Goal: Information Seeking & Learning: Learn about a topic

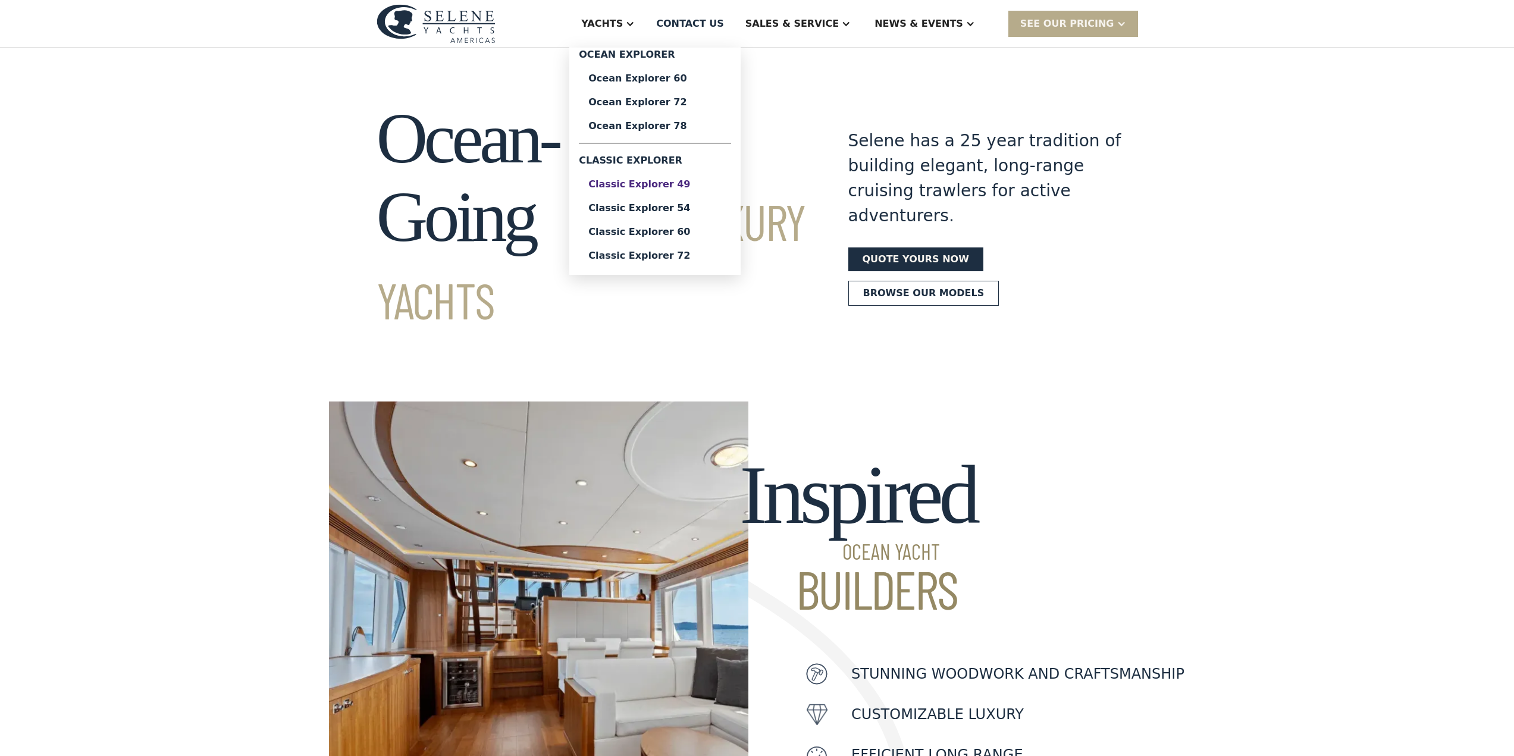
click at [707, 183] on div "Classic Explorer 49" at bounding box center [654, 185] width 133 height 10
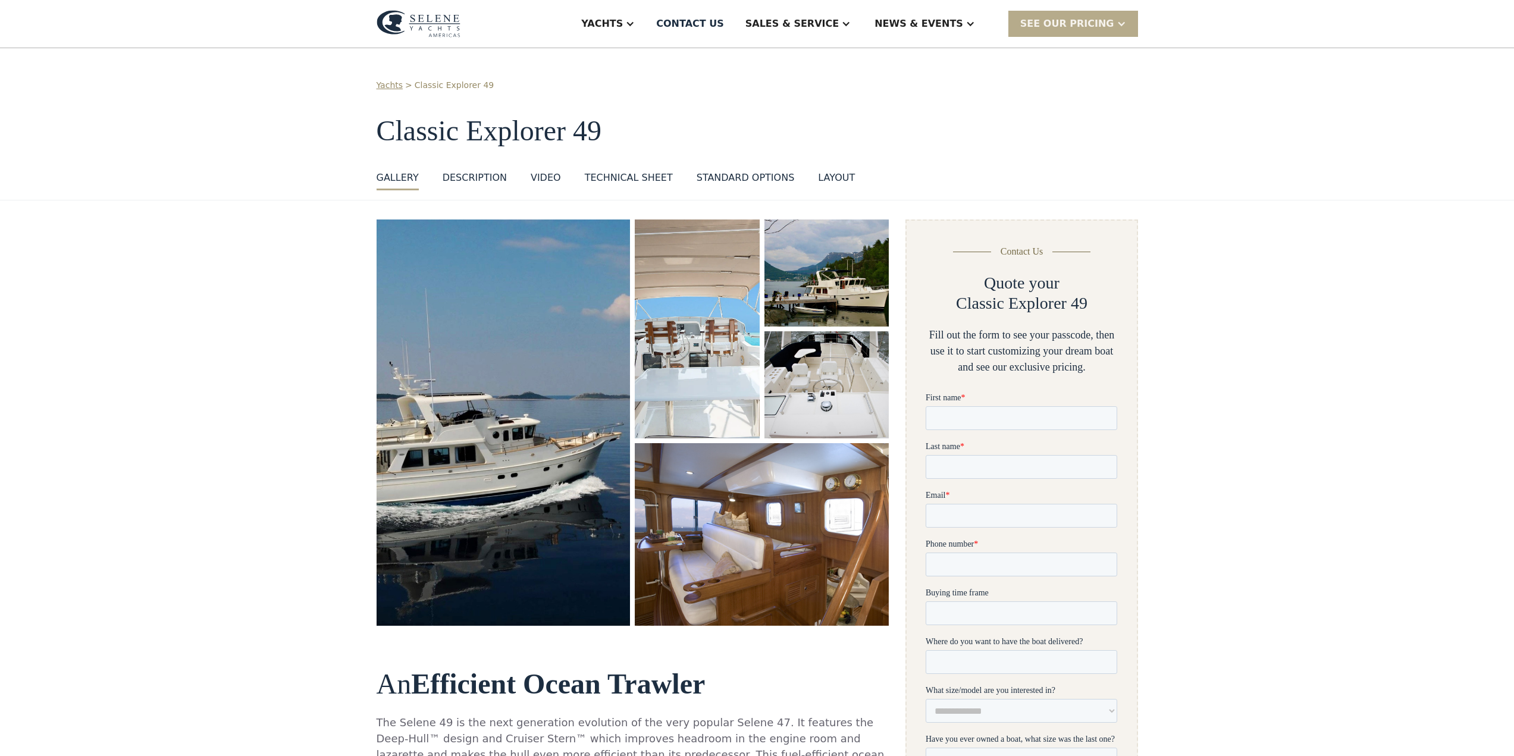
scroll to position [59, 0]
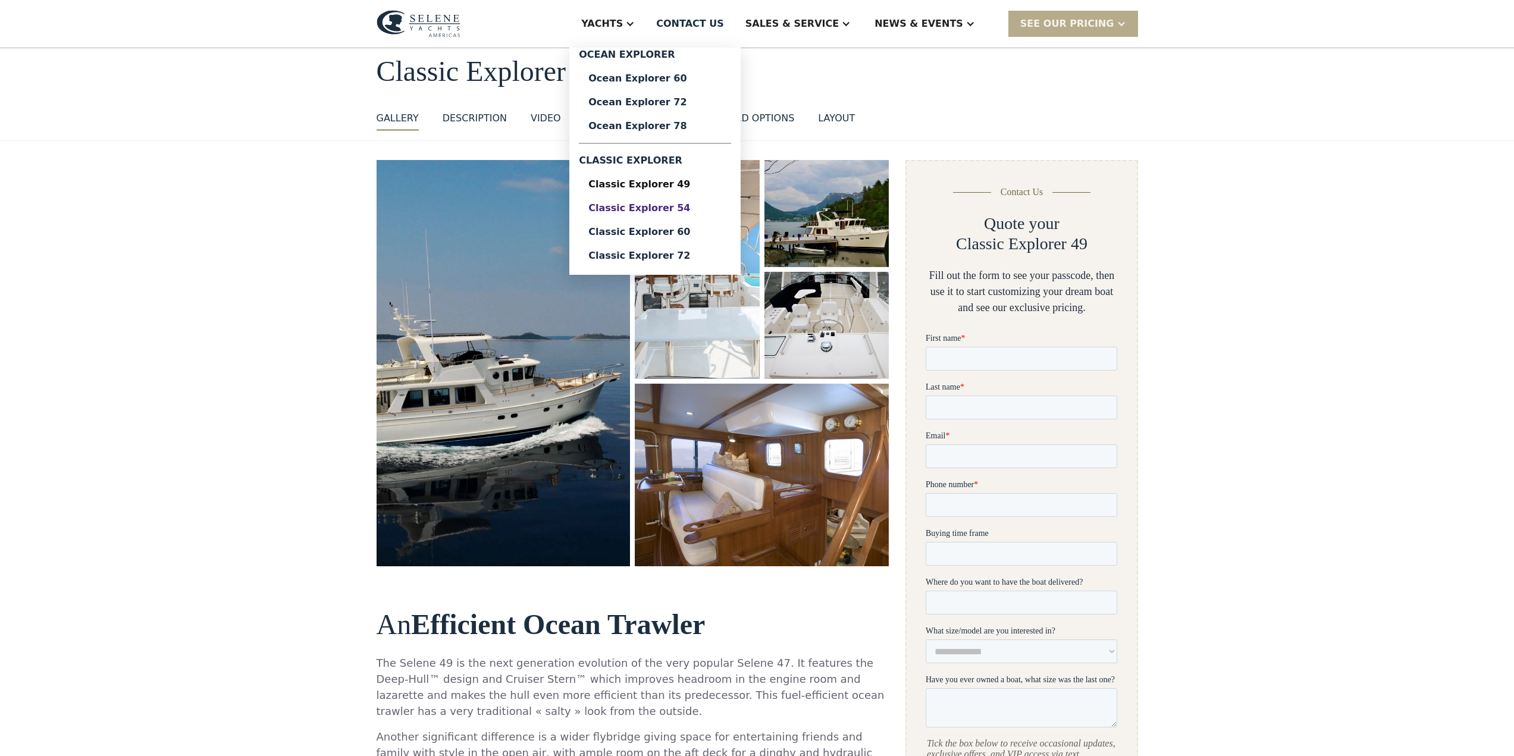
click at [702, 208] on div "Classic Explorer 54" at bounding box center [654, 208] width 133 height 10
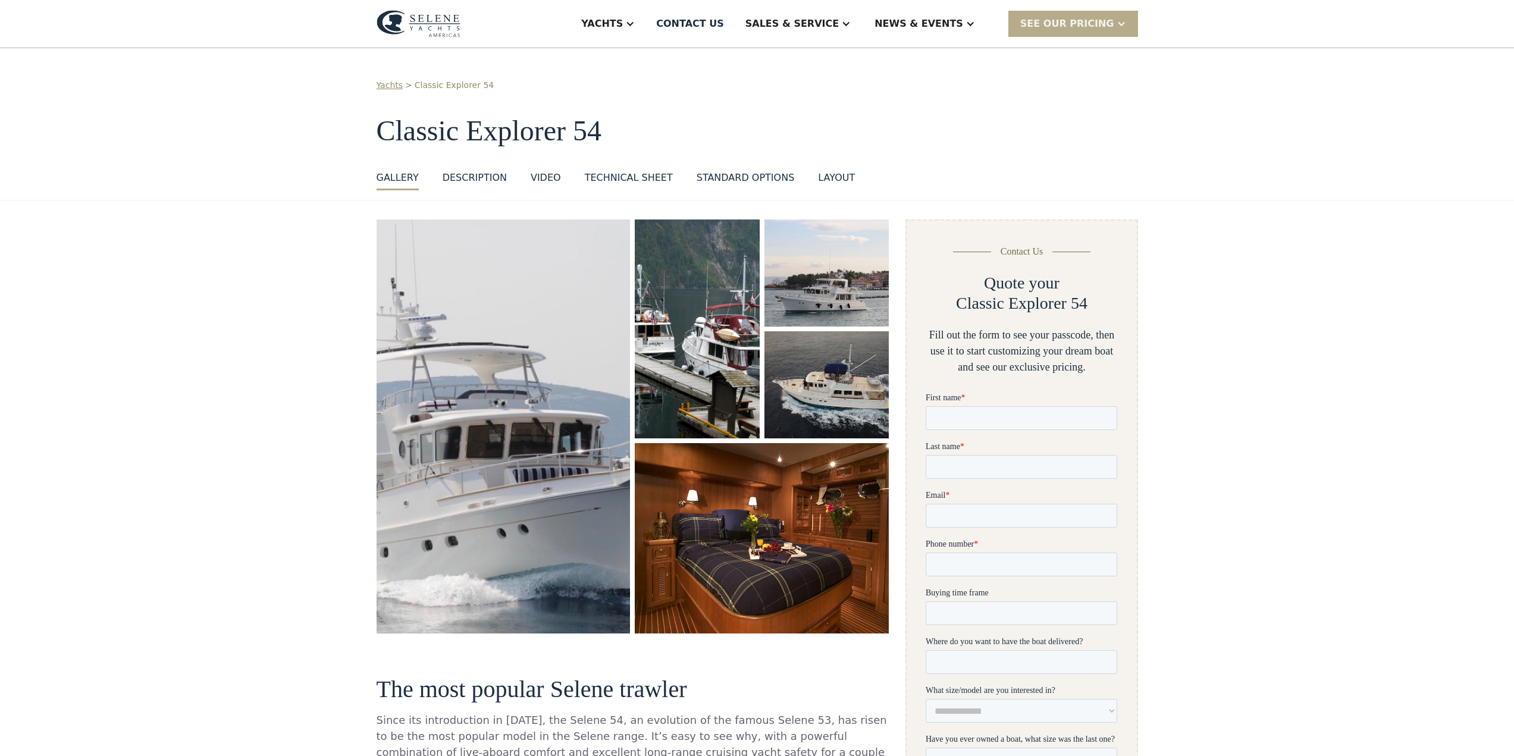
click at [821, 178] on div "layout" at bounding box center [836, 178] width 37 height 14
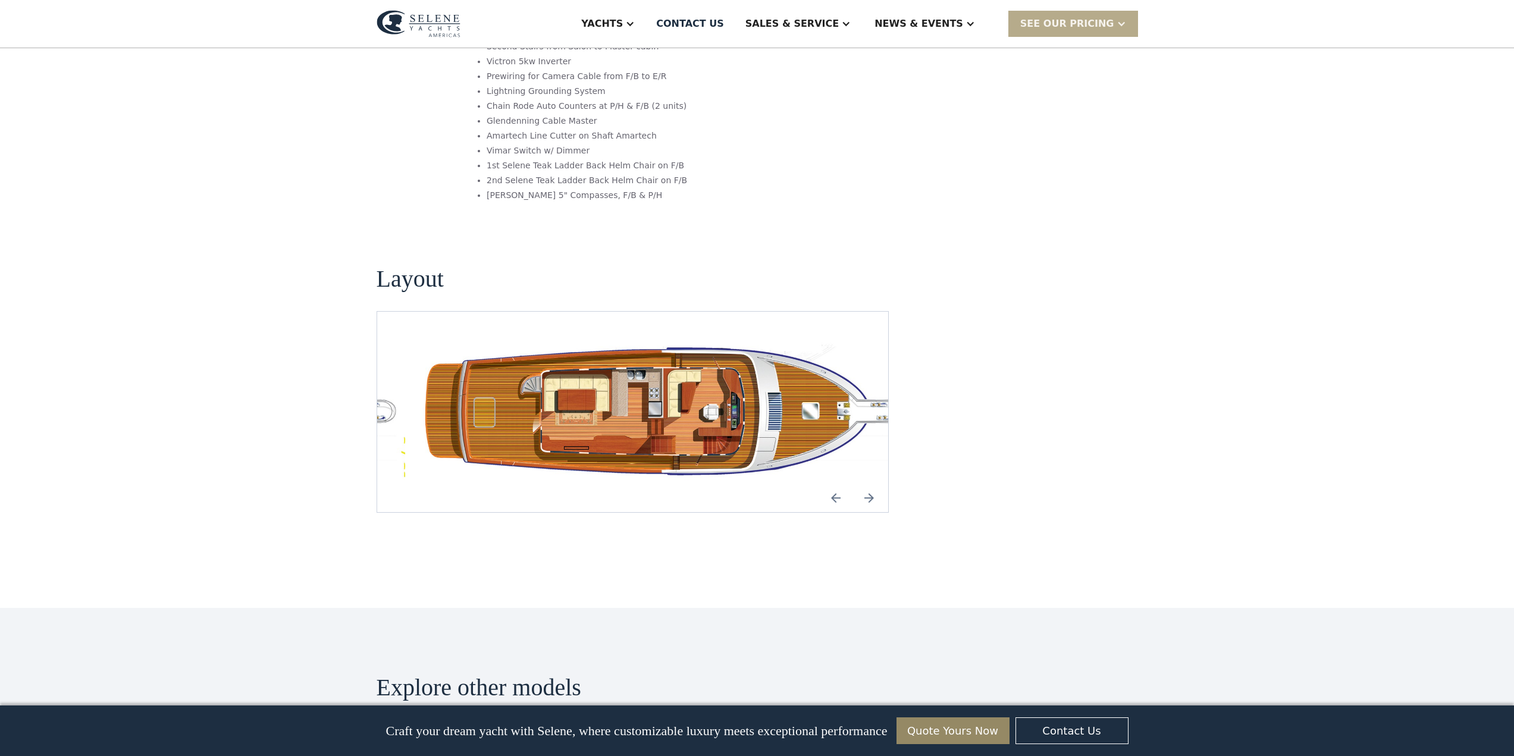
scroll to position [1991, 0]
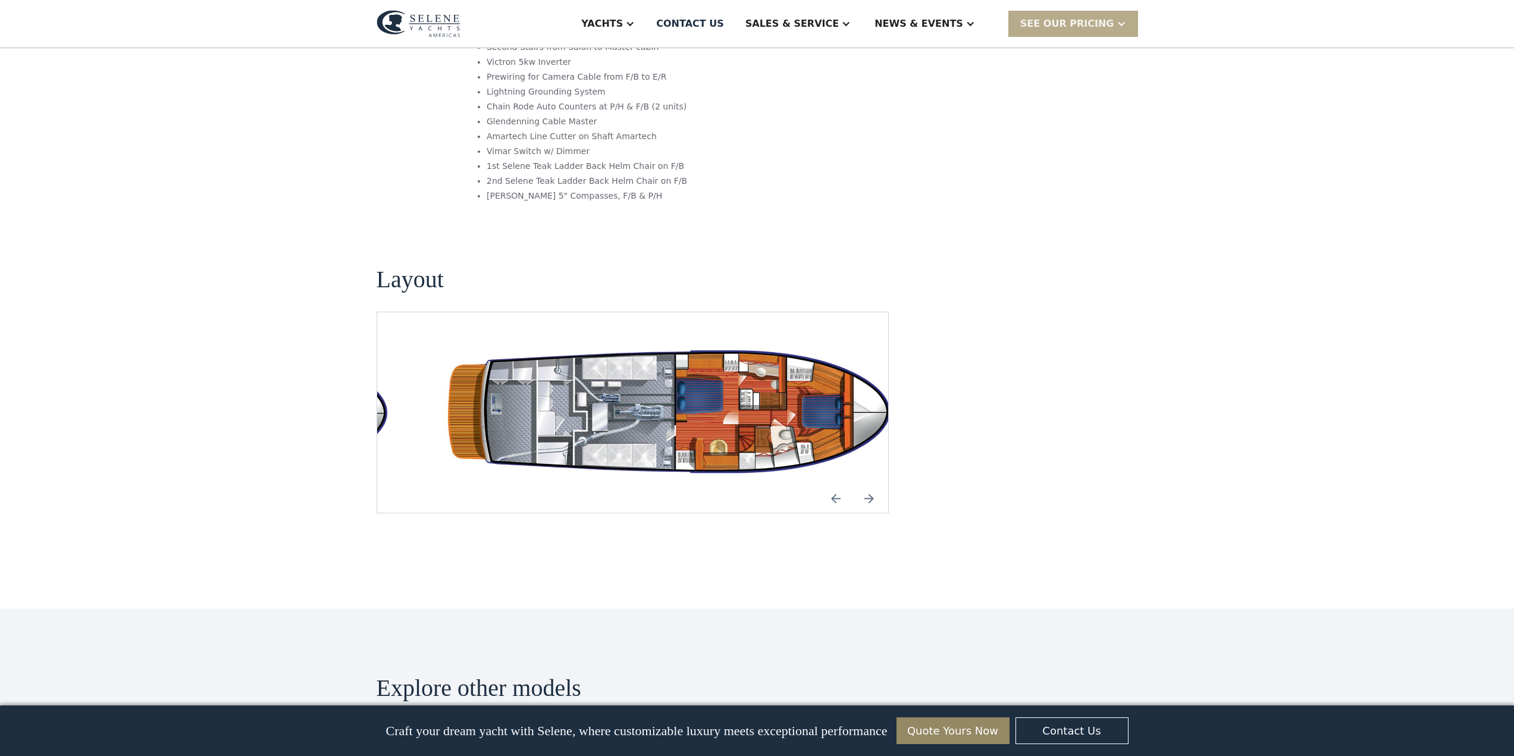
click at [833, 484] on img "Previous slide" at bounding box center [835, 498] width 29 height 29
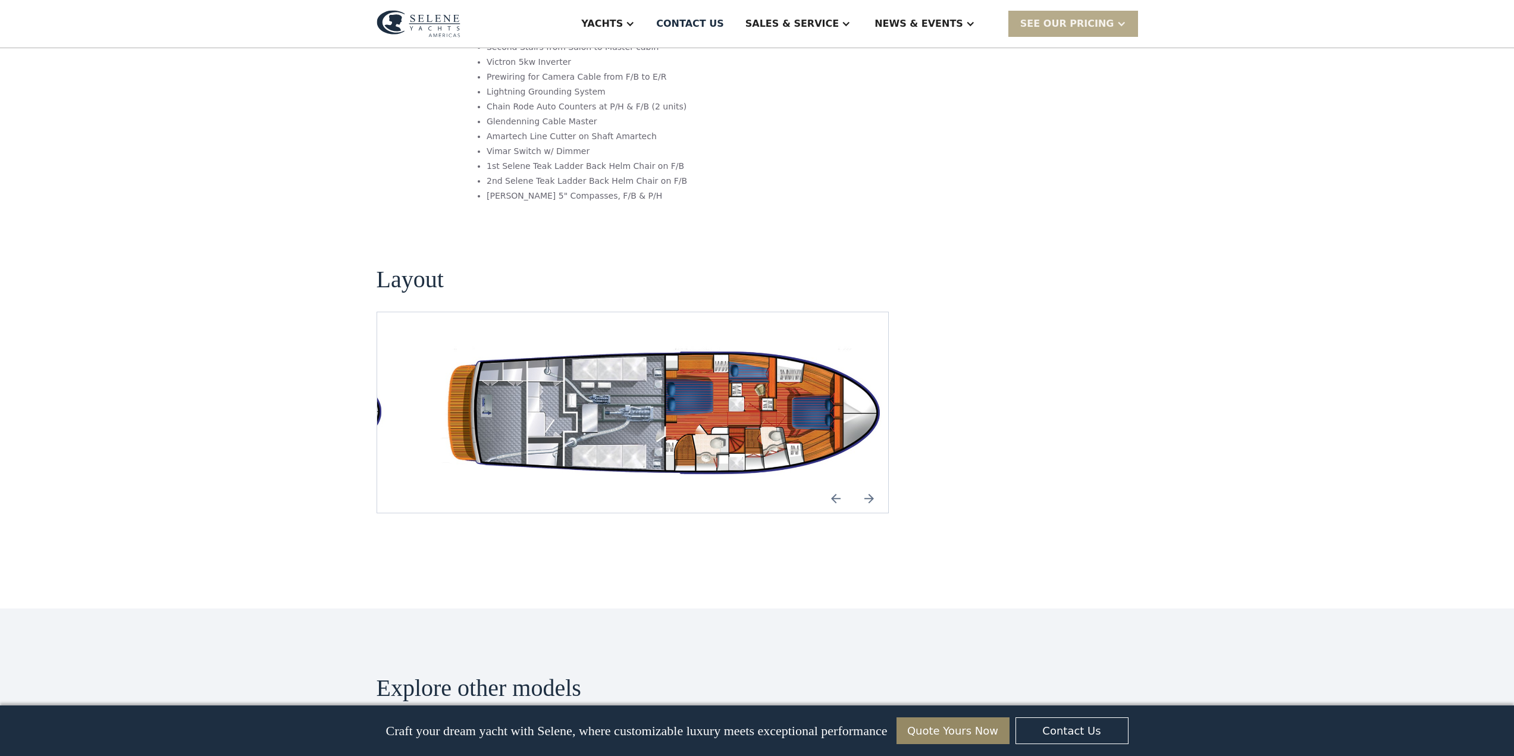
click at [725, 341] on img "open lightbox" at bounding box center [670, 412] width 492 height 143
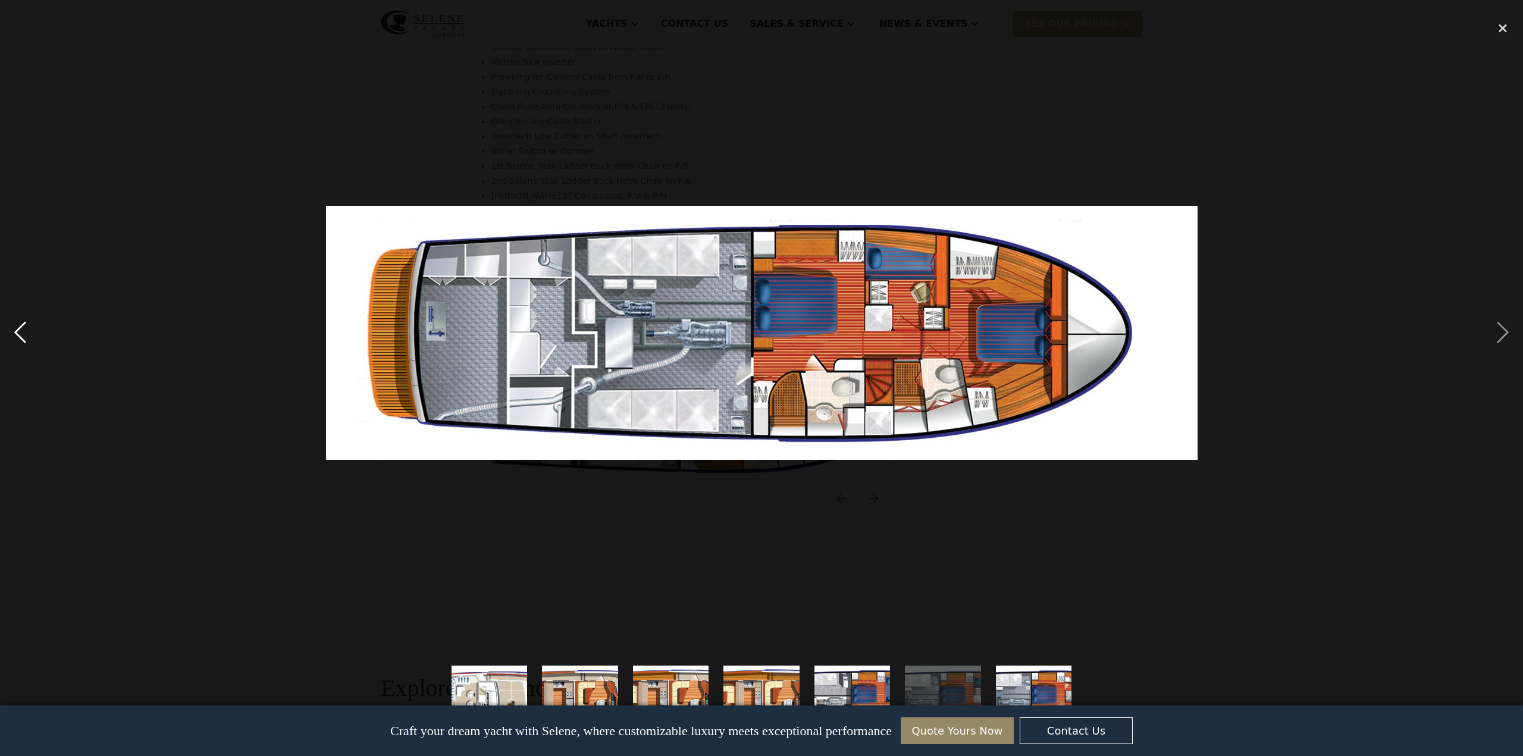
click at [31, 329] on div "previous image" at bounding box center [20, 332] width 40 height 635
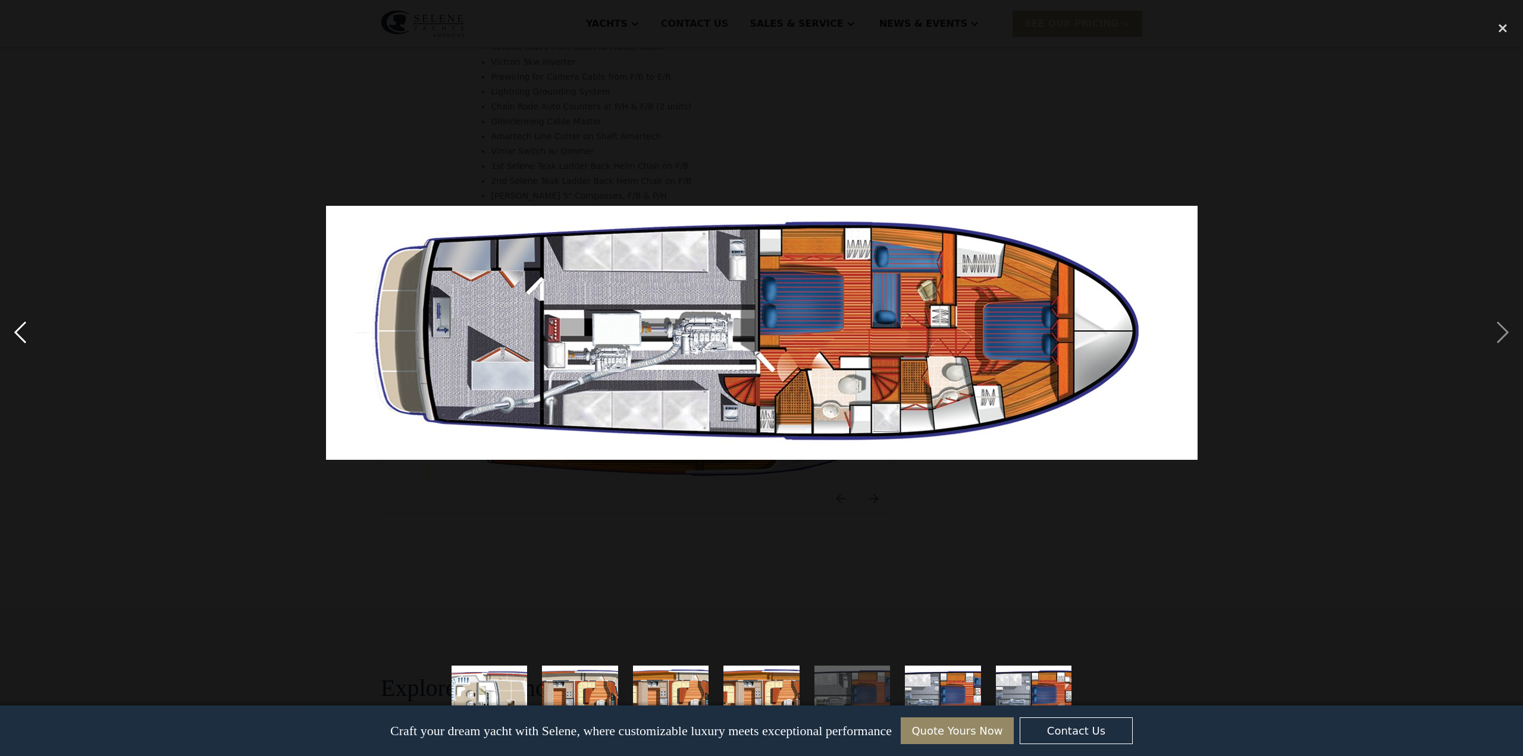
click at [18, 331] on div "previous image" at bounding box center [20, 332] width 40 height 635
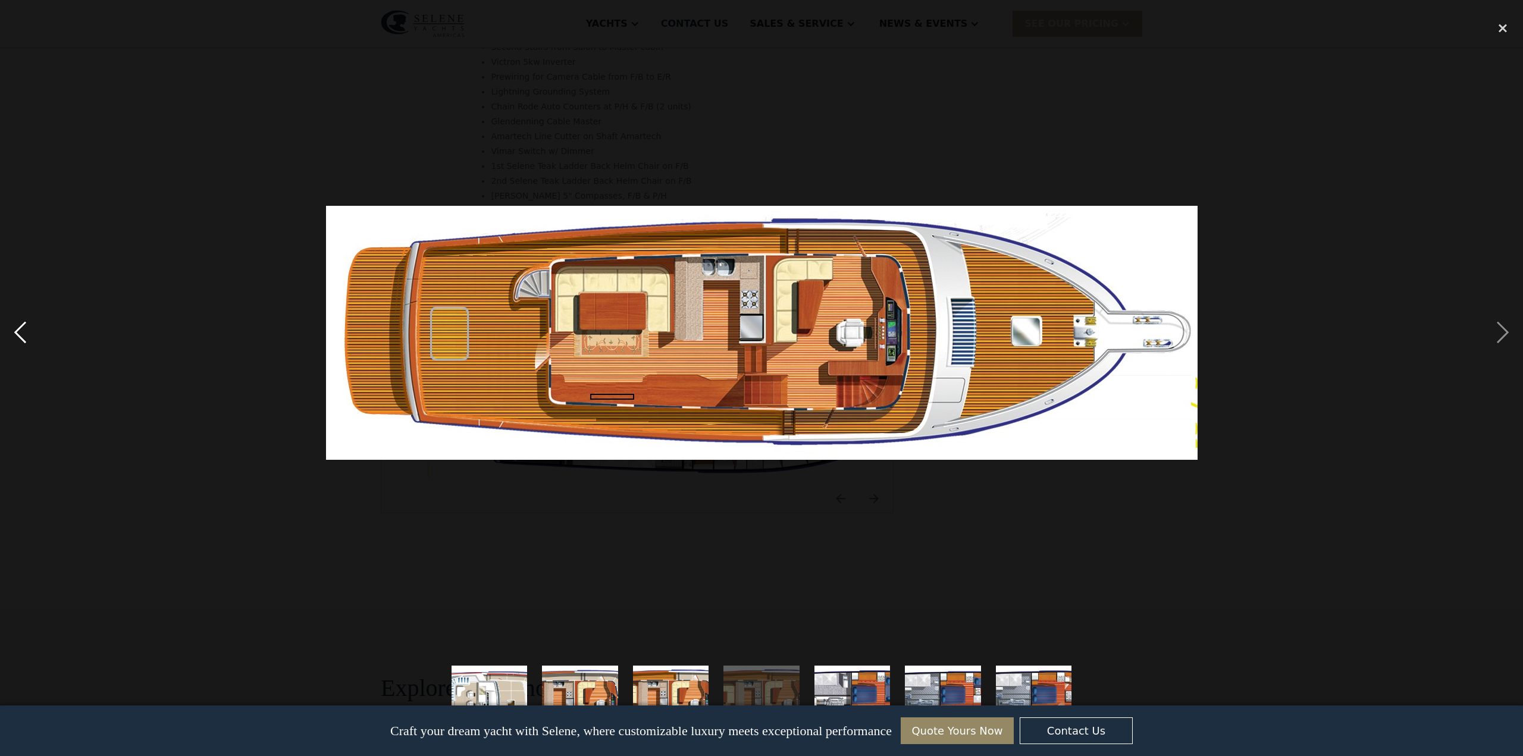
click at [18, 331] on div "previous image" at bounding box center [20, 332] width 40 height 635
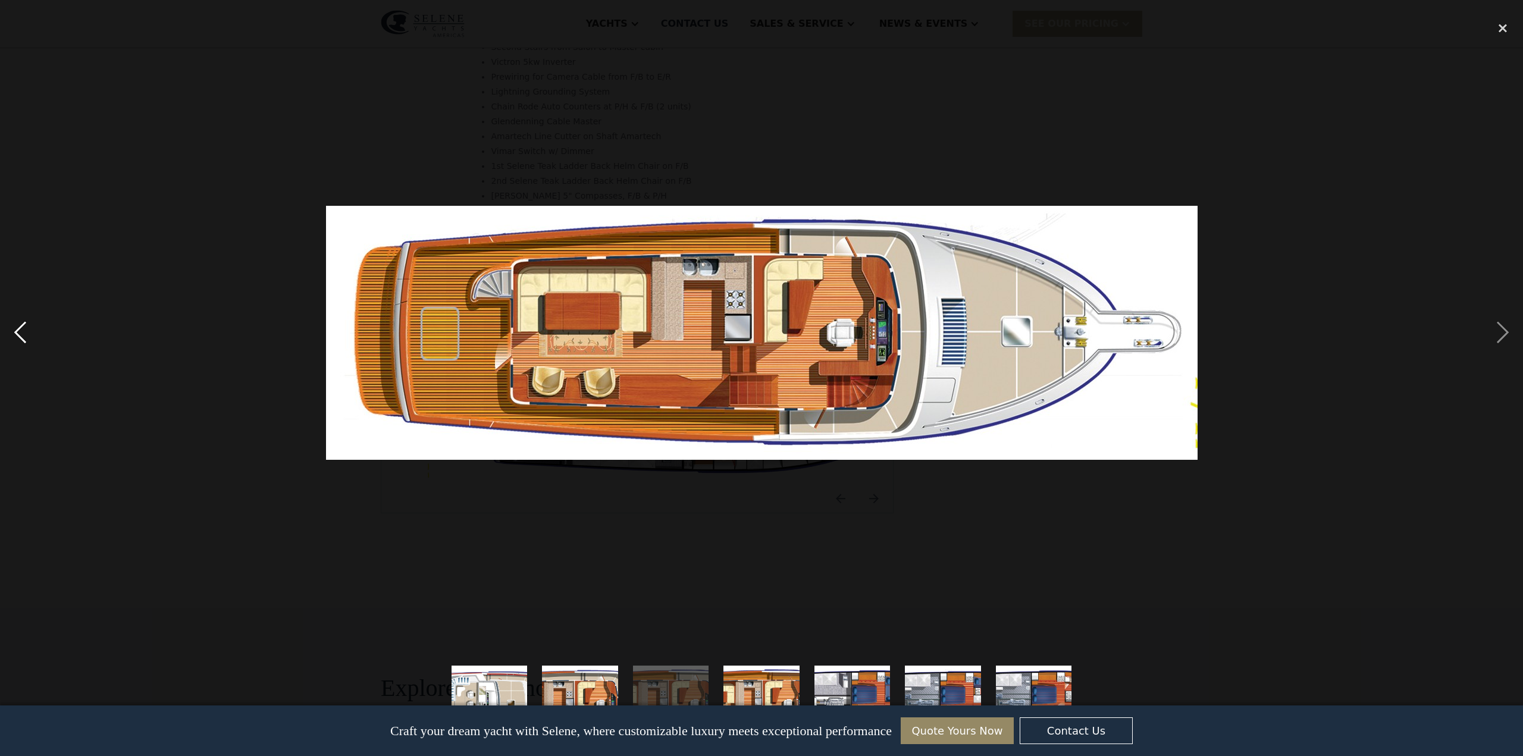
click at [18, 331] on div "previous image" at bounding box center [20, 332] width 40 height 635
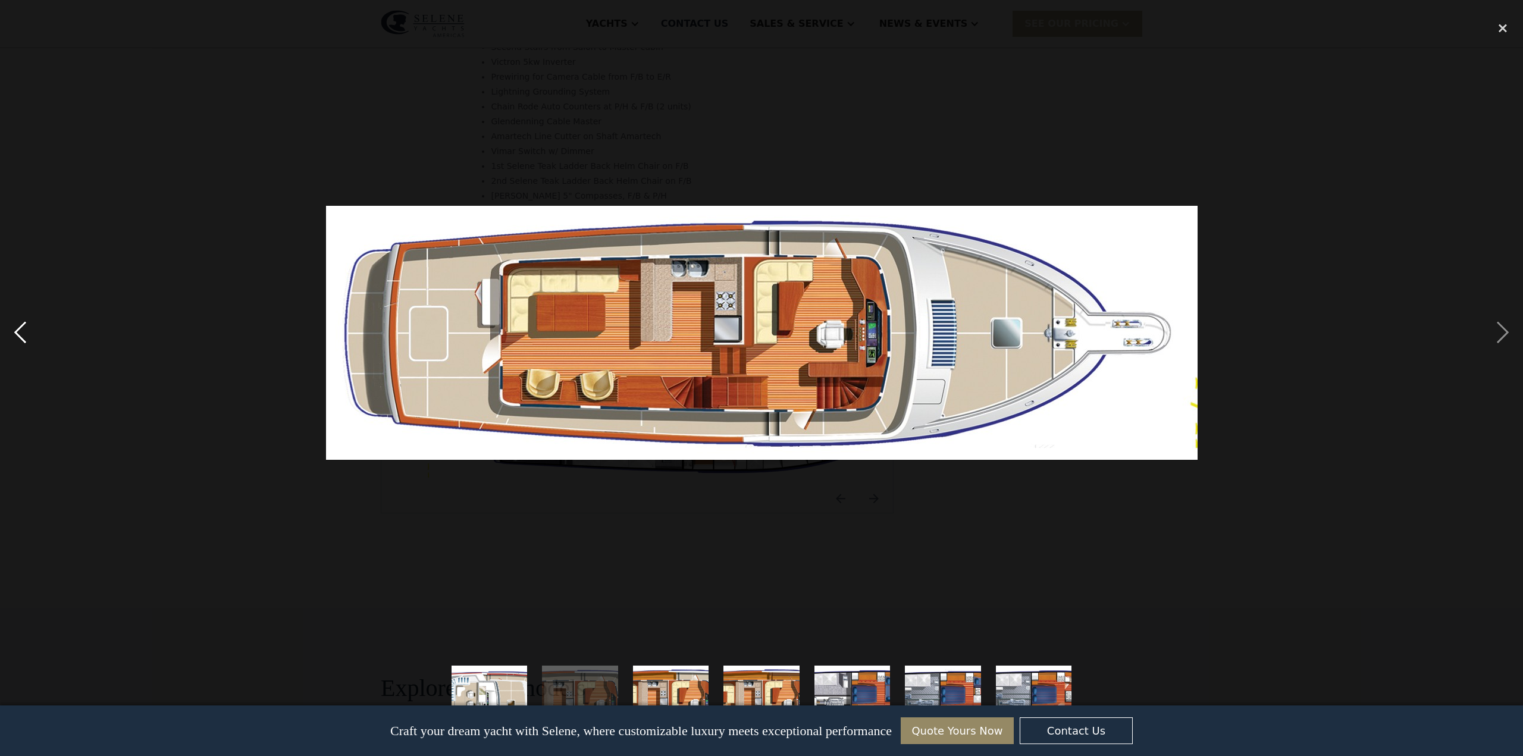
click at [18, 331] on div "previous image" at bounding box center [20, 332] width 40 height 635
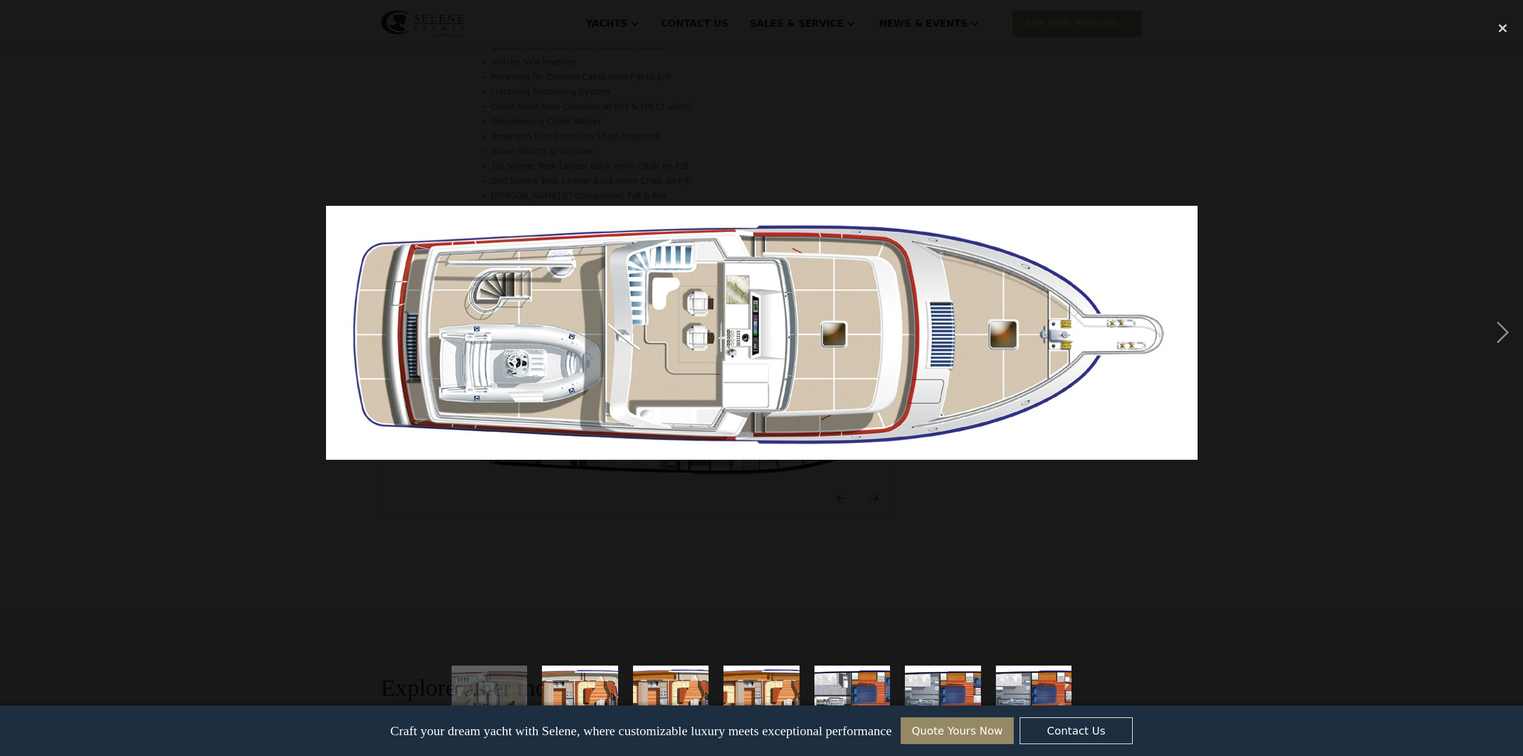
click at [18, 331] on div "previous image" at bounding box center [20, 332] width 40 height 635
click at [1502, 331] on div "next image" at bounding box center [1502, 332] width 40 height 635
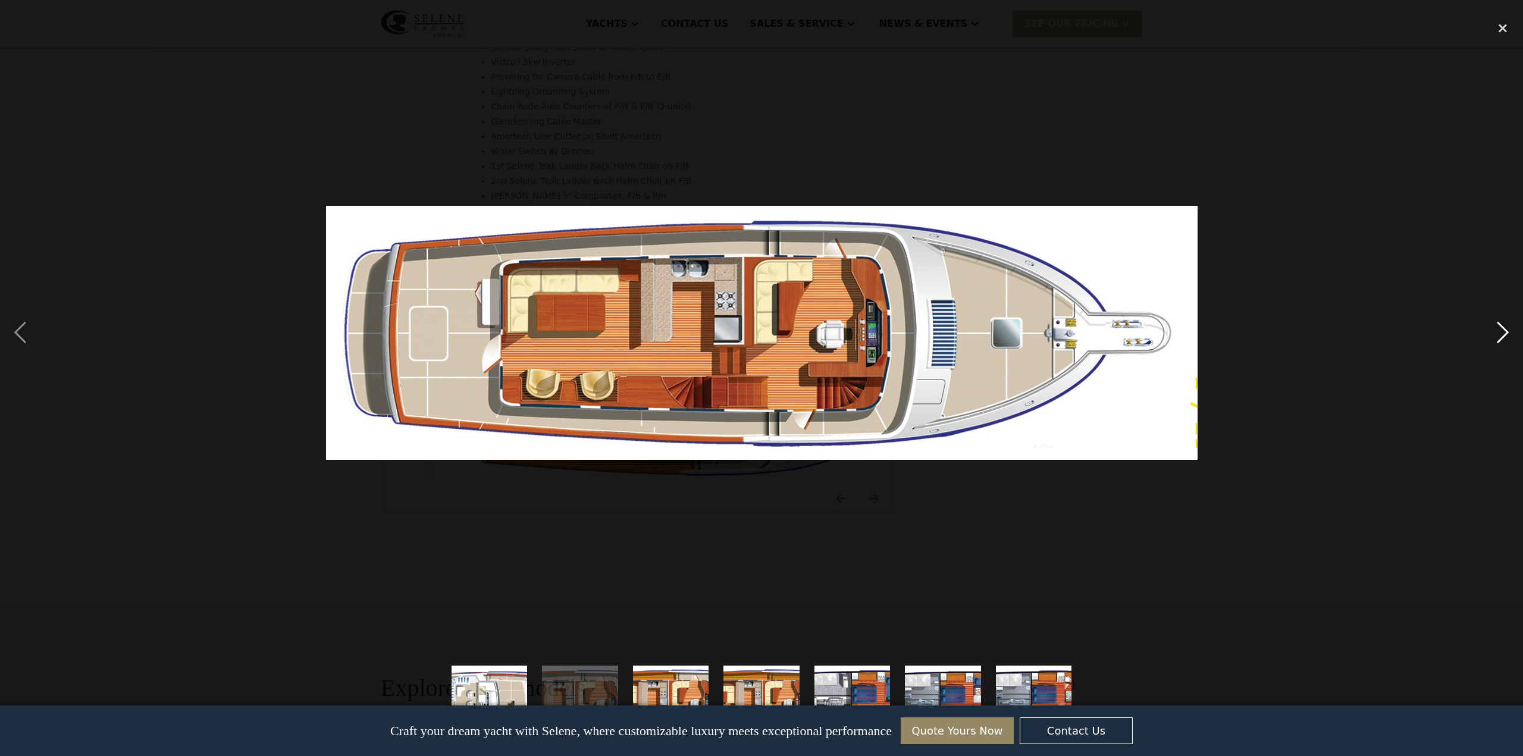
click at [1502, 331] on div "next image" at bounding box center [1502, 332] width 40 height 635
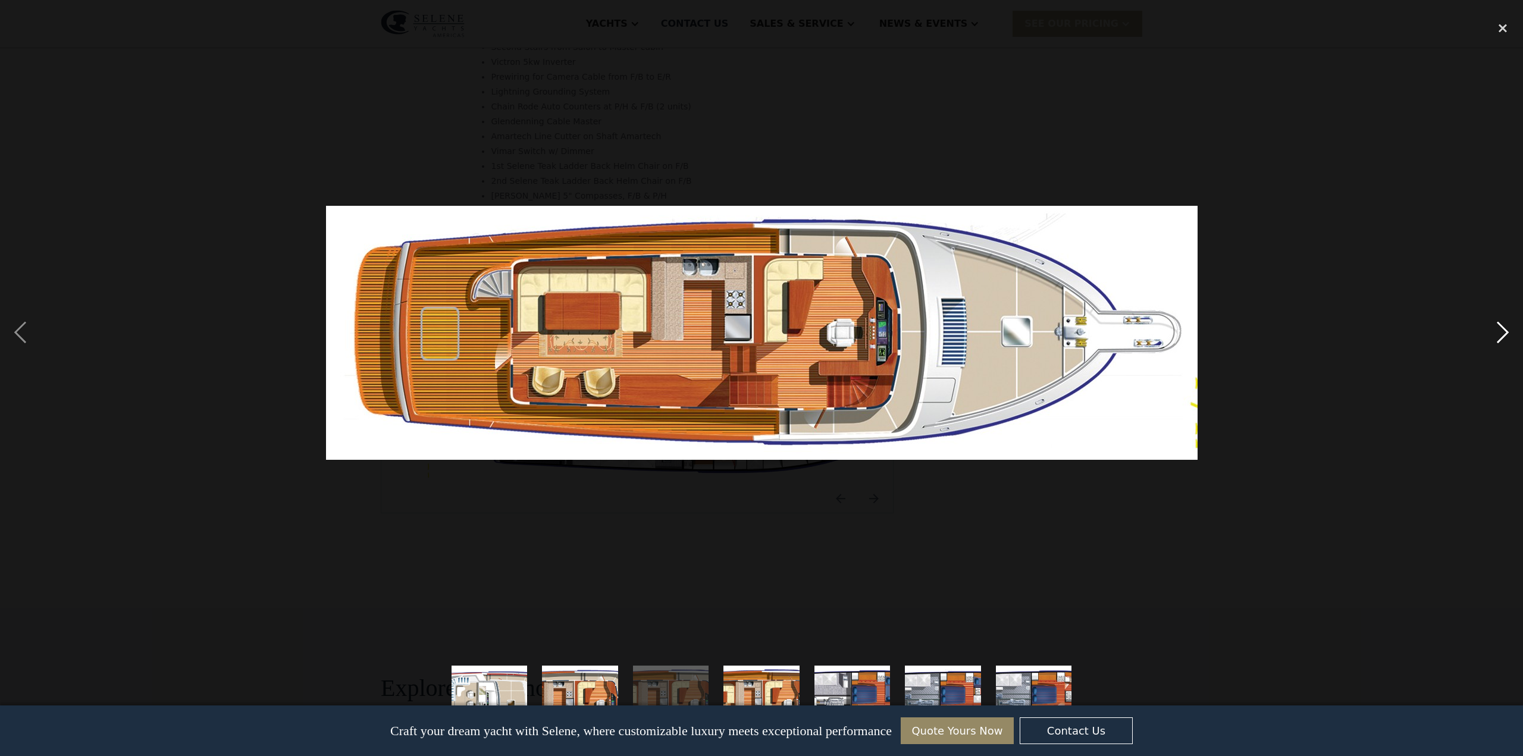
click at [1502, 334] on div "next image" at bounding box center [1502, 332] width 40 height 635
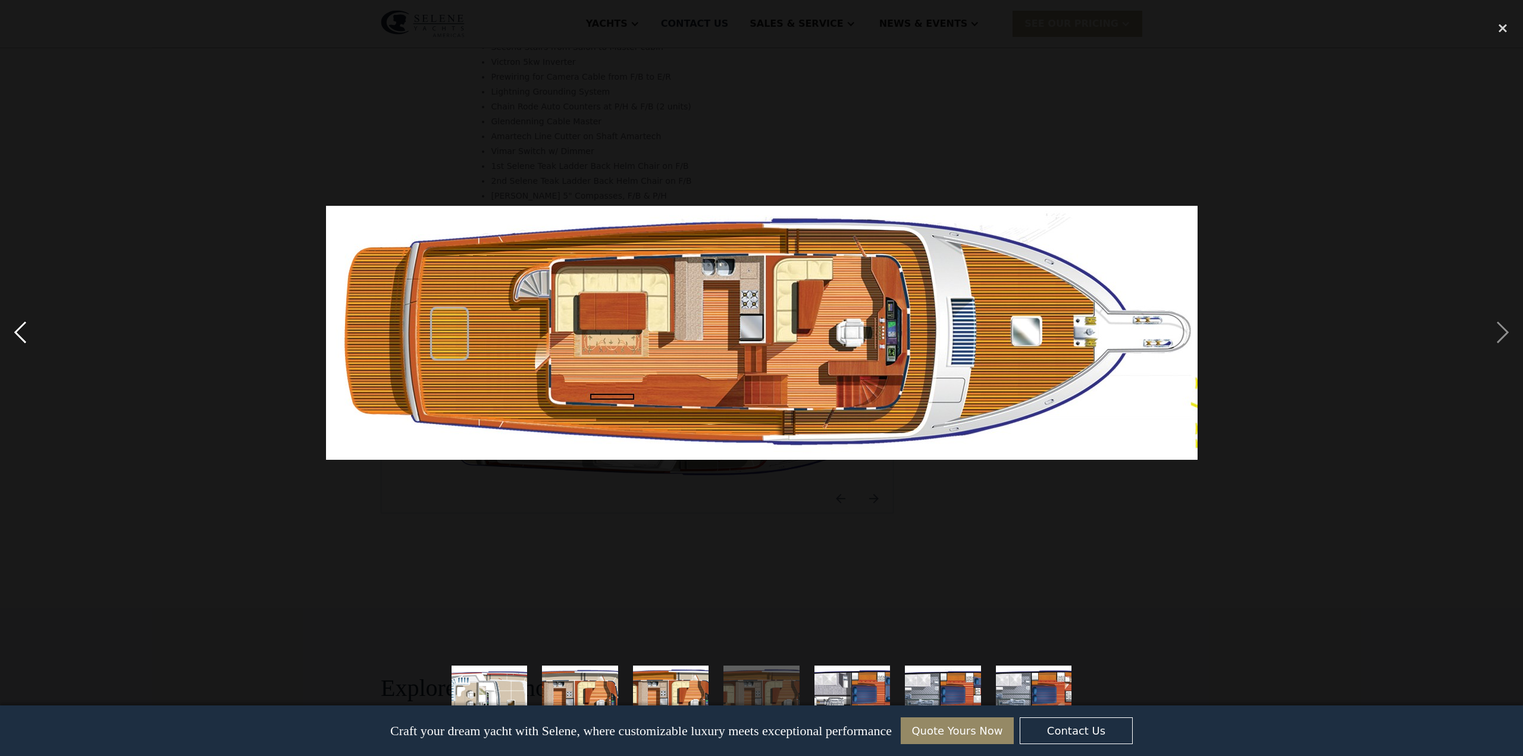
click at [19, 331] on div "previous image" at bounding box center [20, 332] width 40 height 635
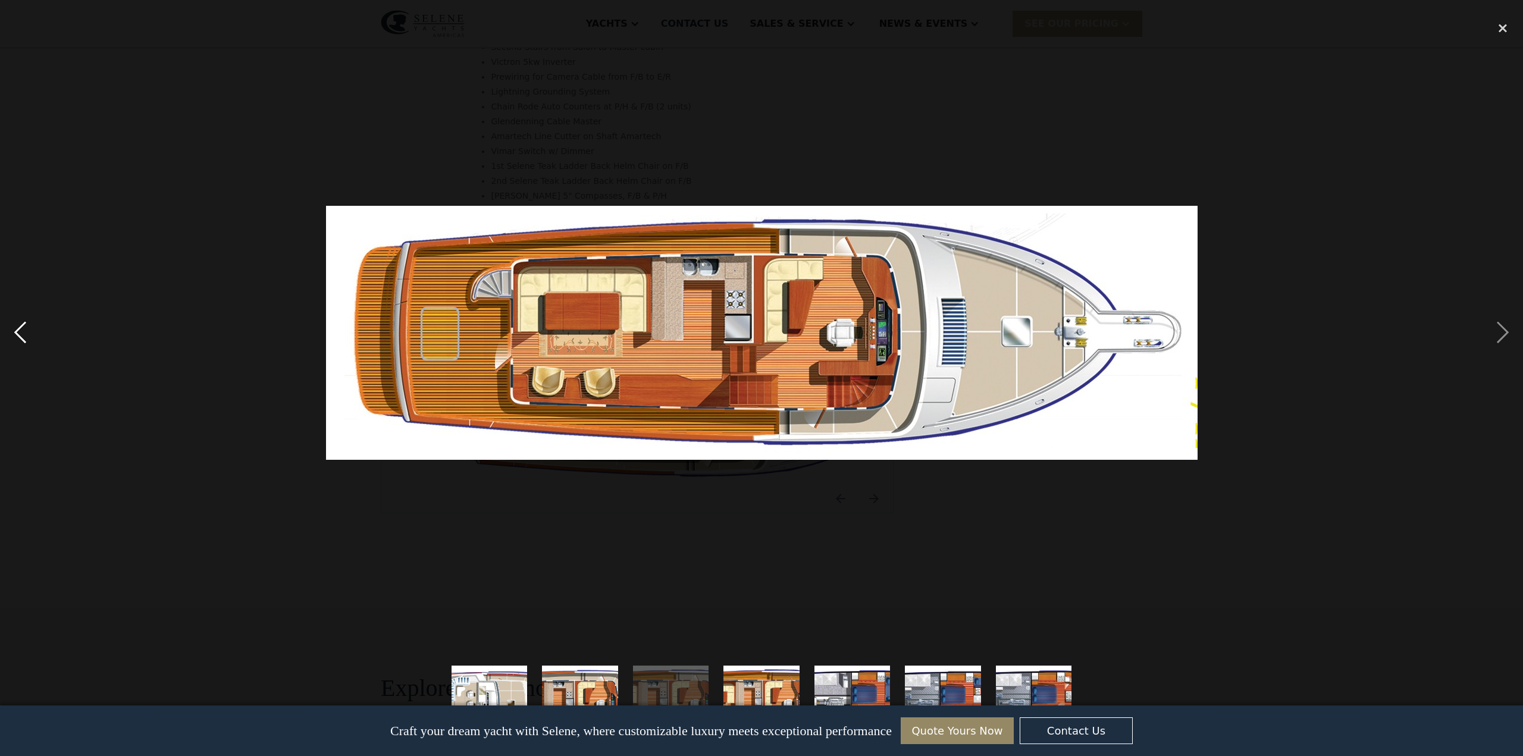
click at [19, 331] on div "previous image" at bounding box center [20, 332] width 40 height 635
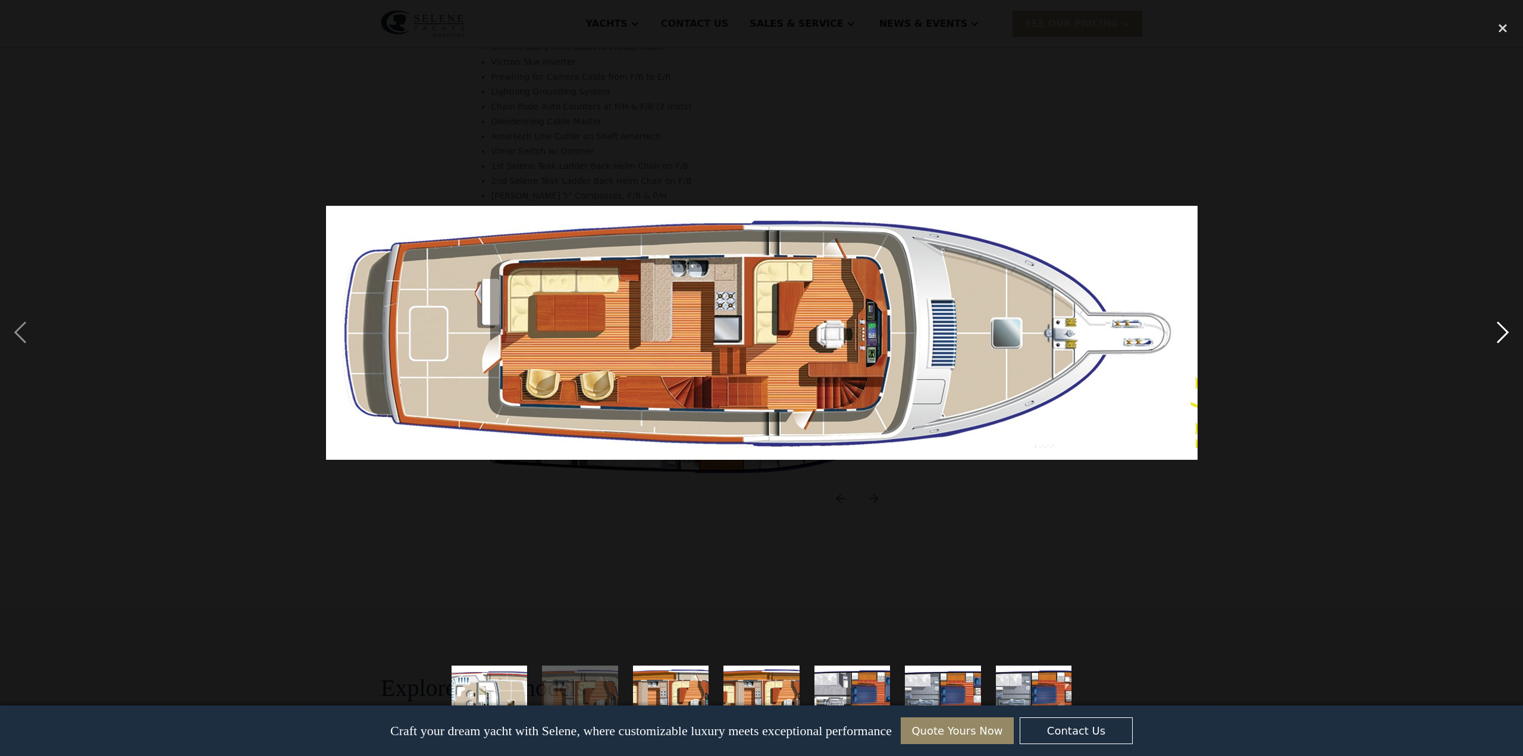
click at [1505, 331] on div "next image" at bounding box center [1502, 332] width 40 height 635
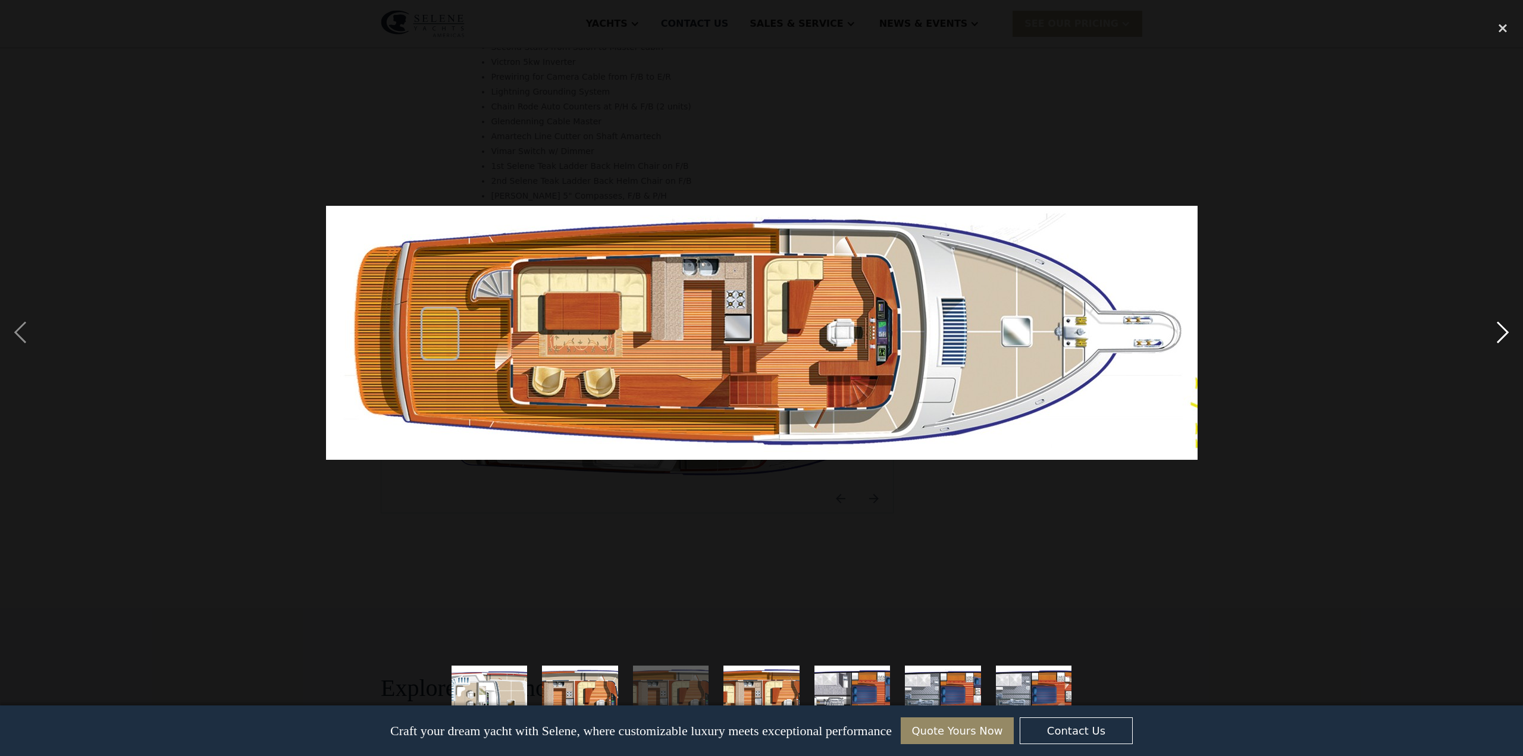
click at [1505, 331] on div "next image" at bounding box center [1502, 332] width 40 height 635
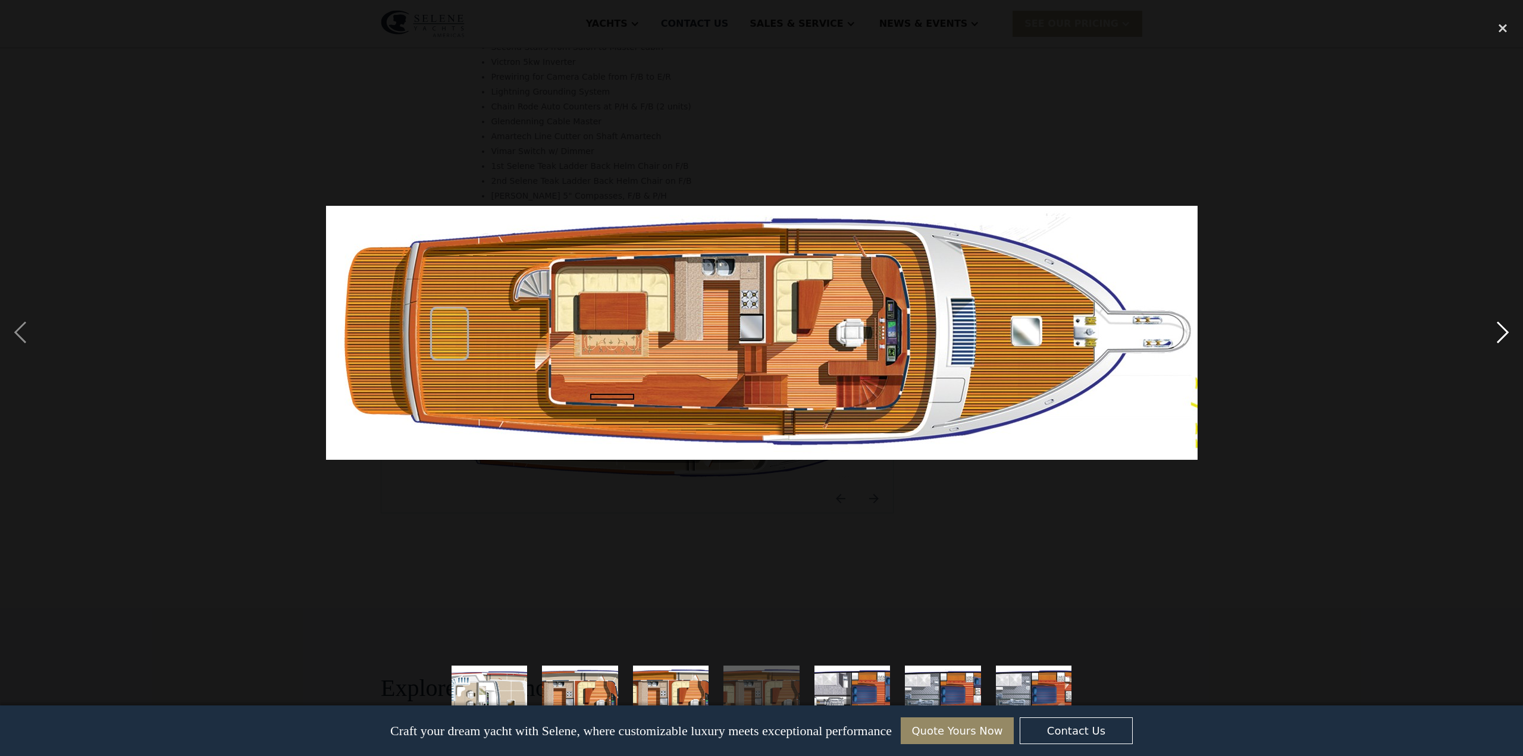
click at [1505, 331] on div "next image" at bounding box center [1502, 332] width 40 height 635
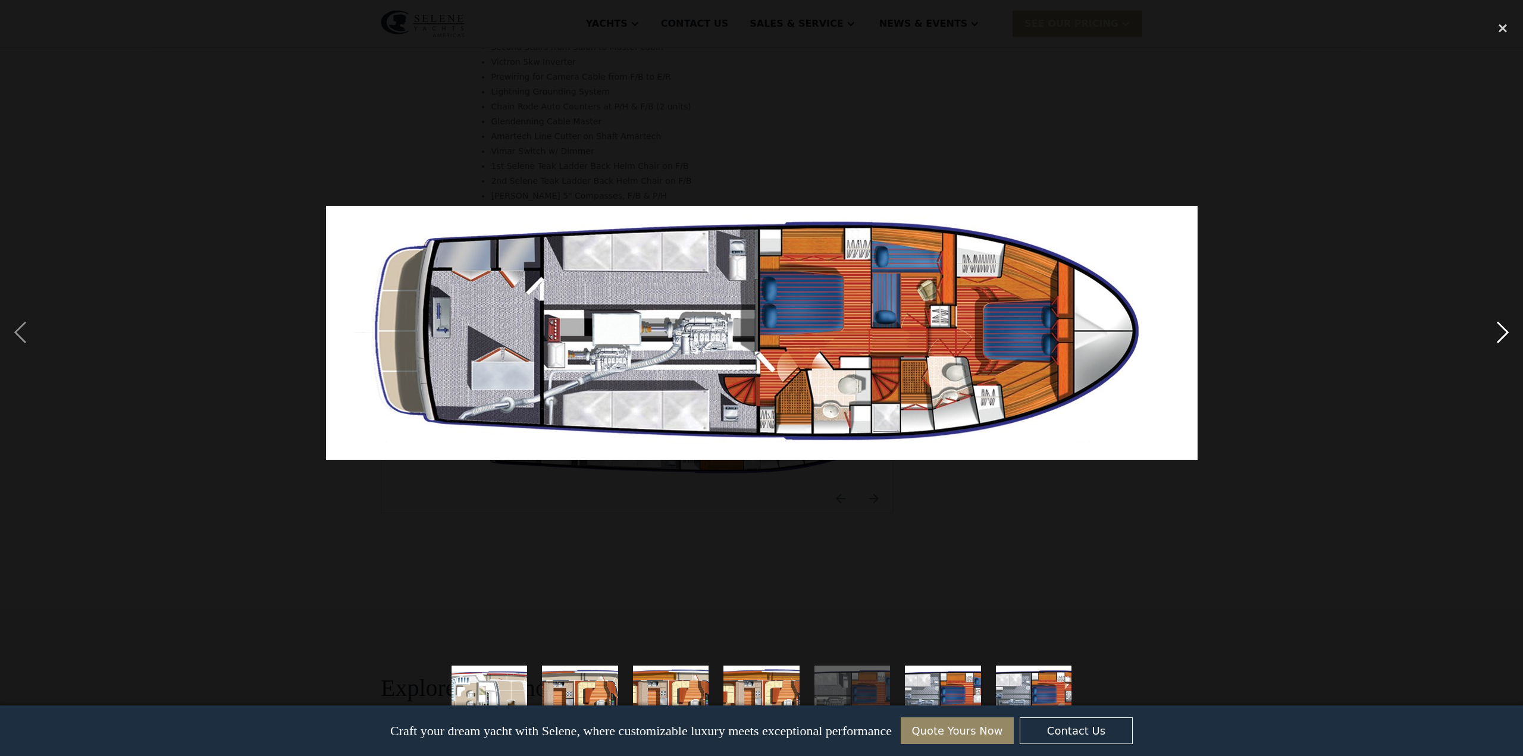
click at [1506, 331] on div "next image" at bounding box center [1502, 332] width 40 height 635
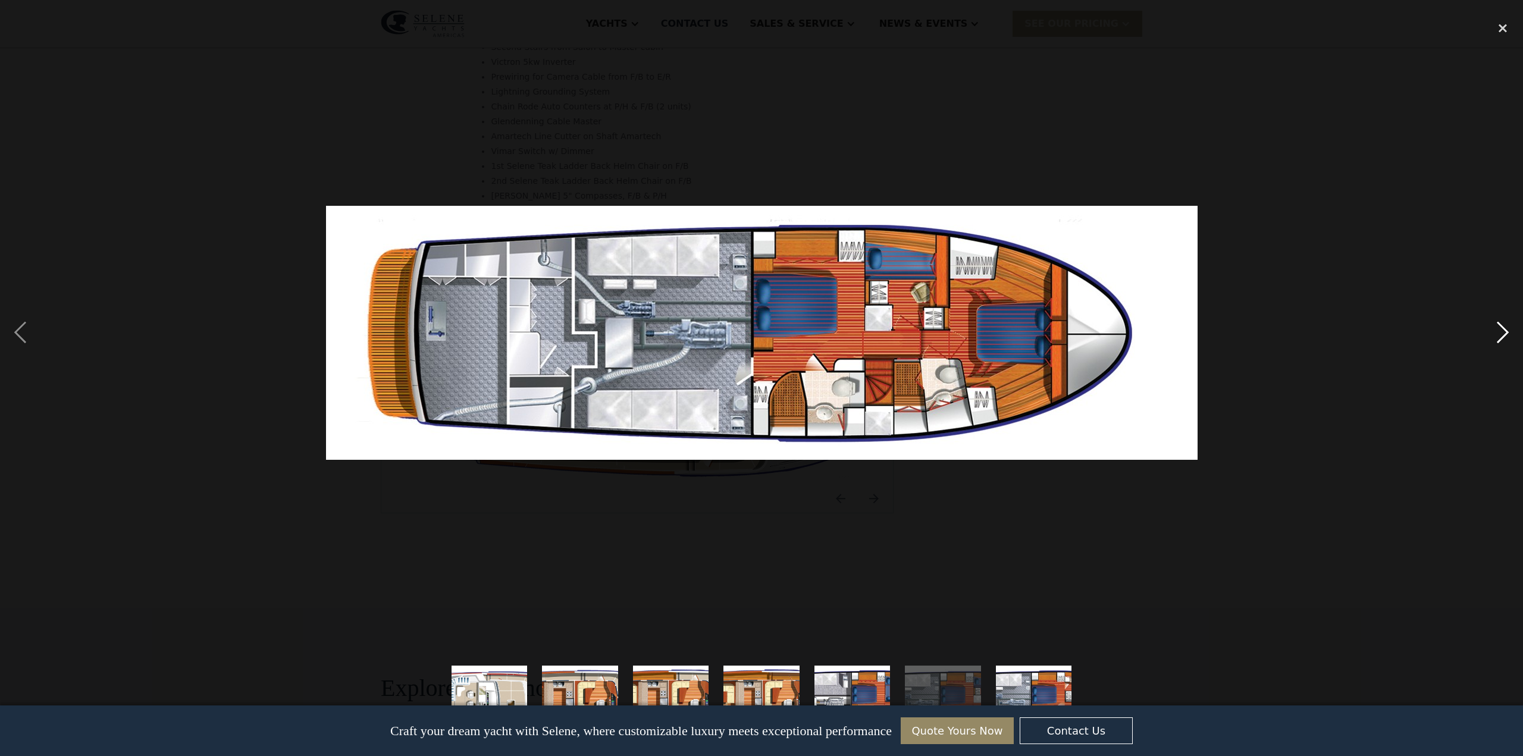
click at [1506, 331] on div "next image" at bounding box center [1502, 332] width 40 height 635
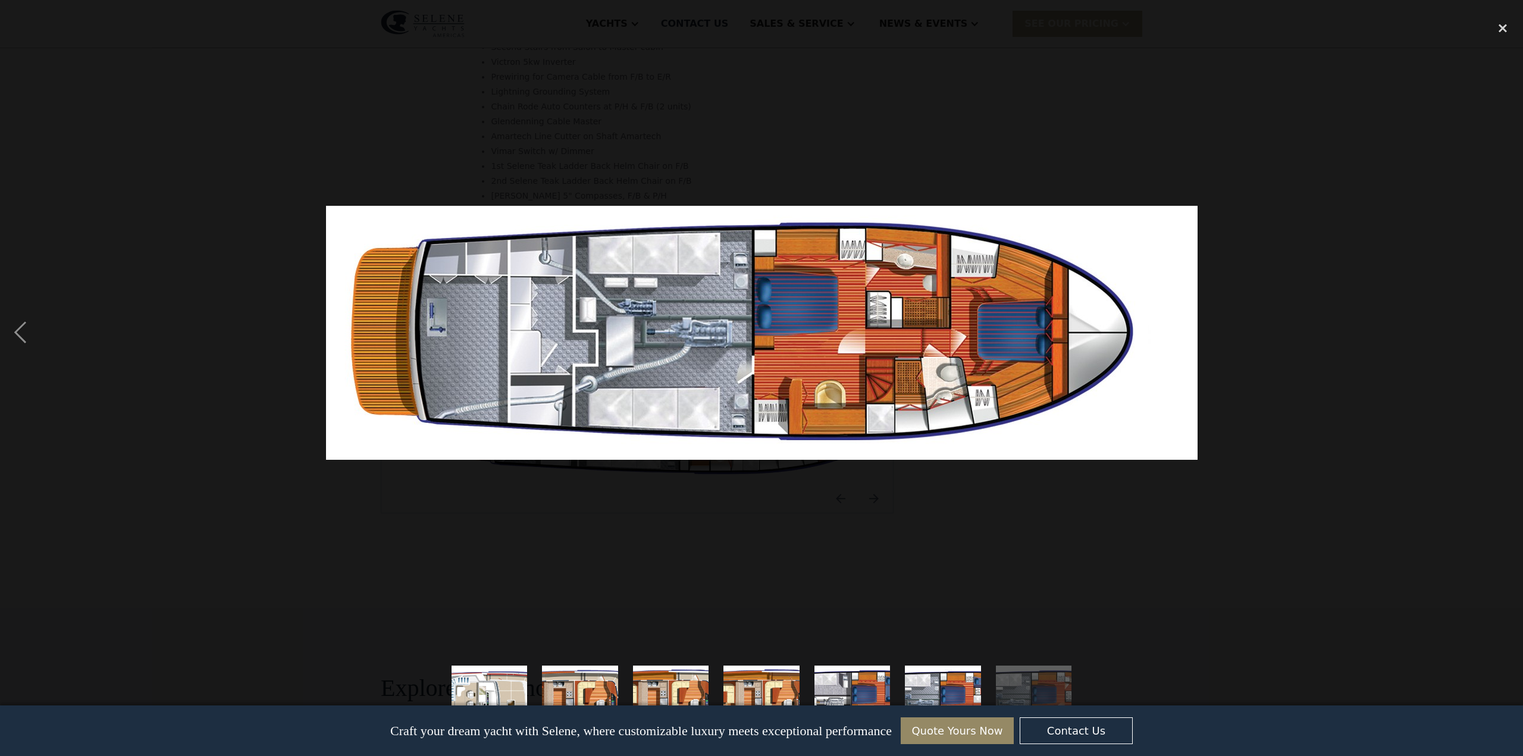
click at [1508, 329] on div "next image" at bounding box center [1502, 332] width 40 height 635
click at [16, 332] on div "previous image" at bounding box center [20, 332] width 40 height 635
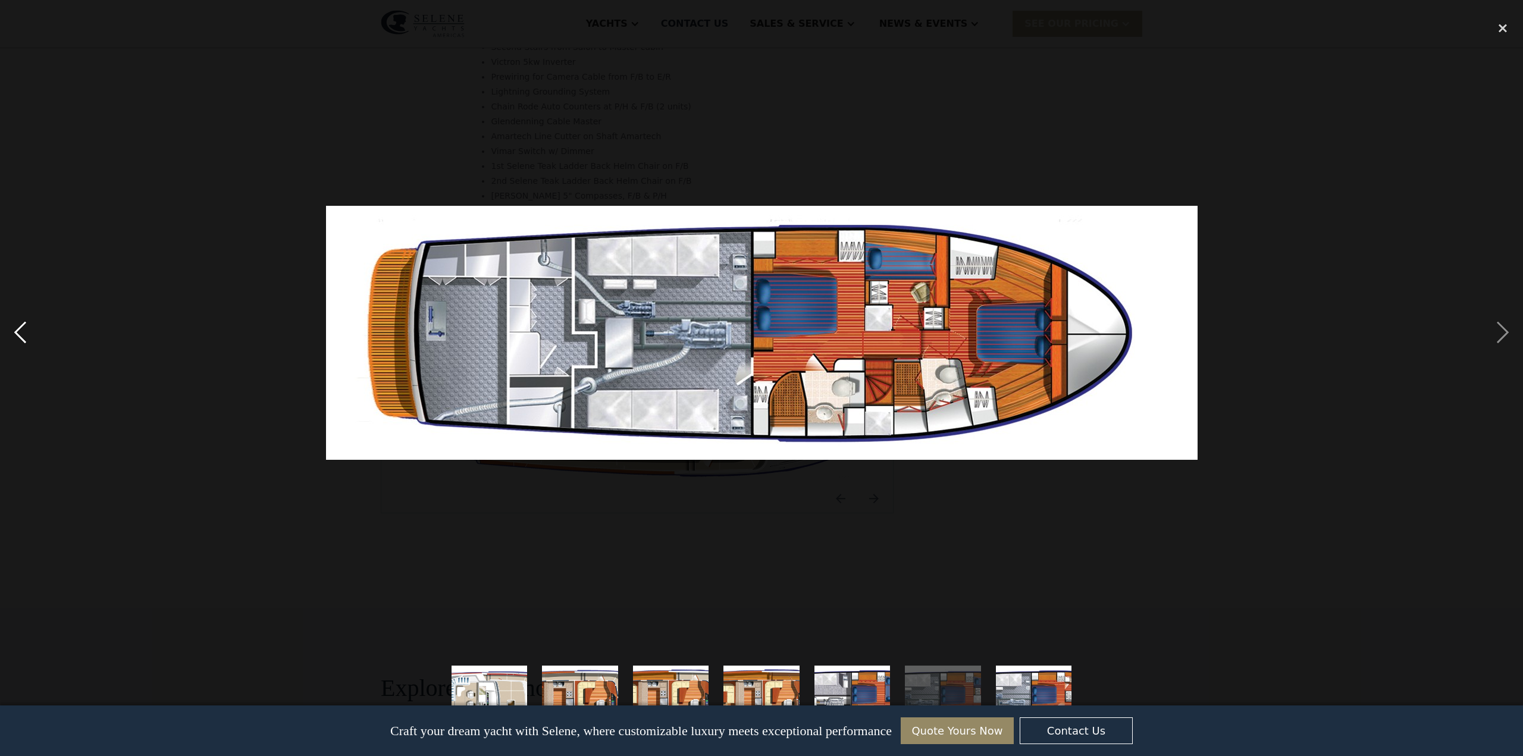
click at [16, 332] on div "previous image" at bounding box center [20, 332] width 40 height 635
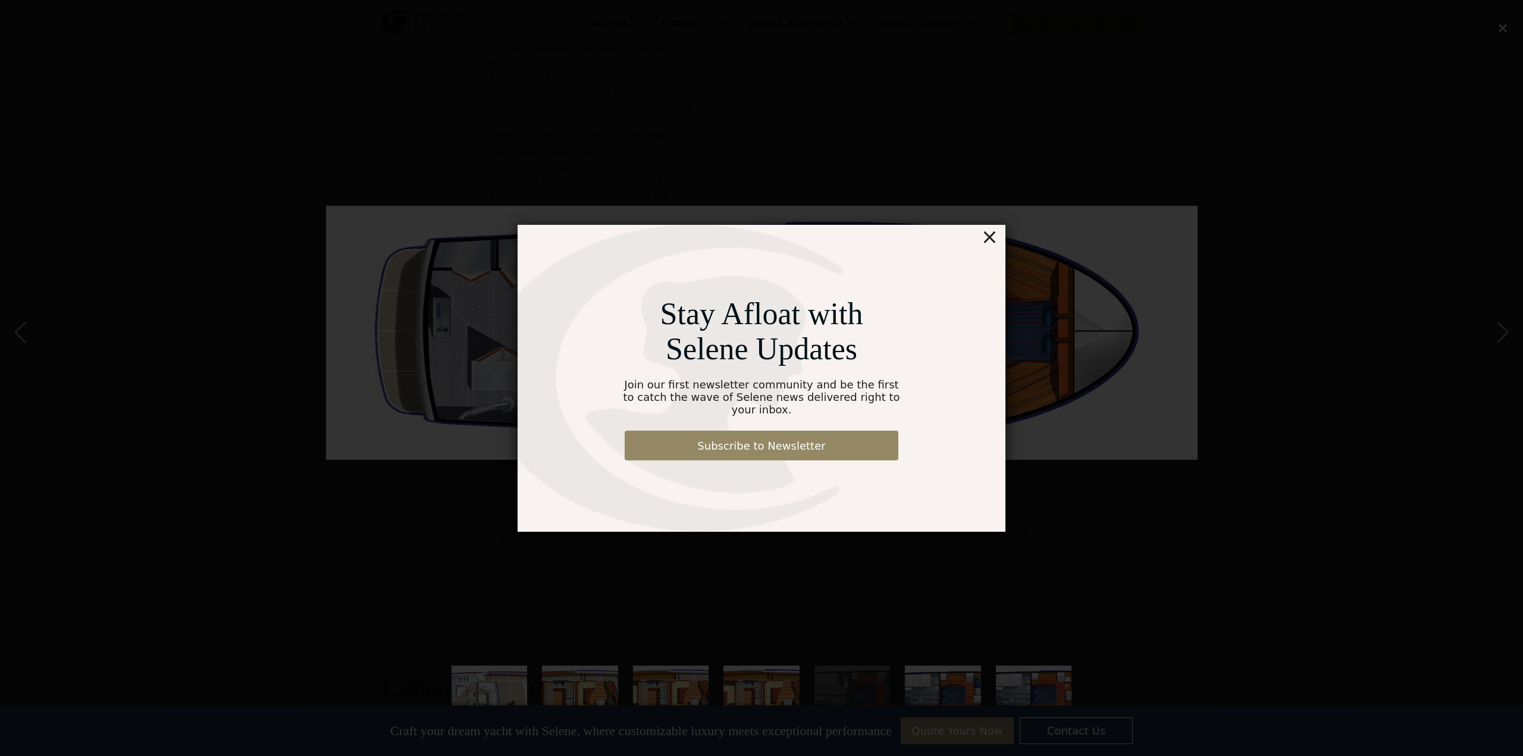
drag, startPoint x: 988, startPoint y: 245, endPoint x: 994, endPoint y: 242, distance: 6.6
click at [988, 244] on div "×" at bounding box center [989, 237] width 17 height 24
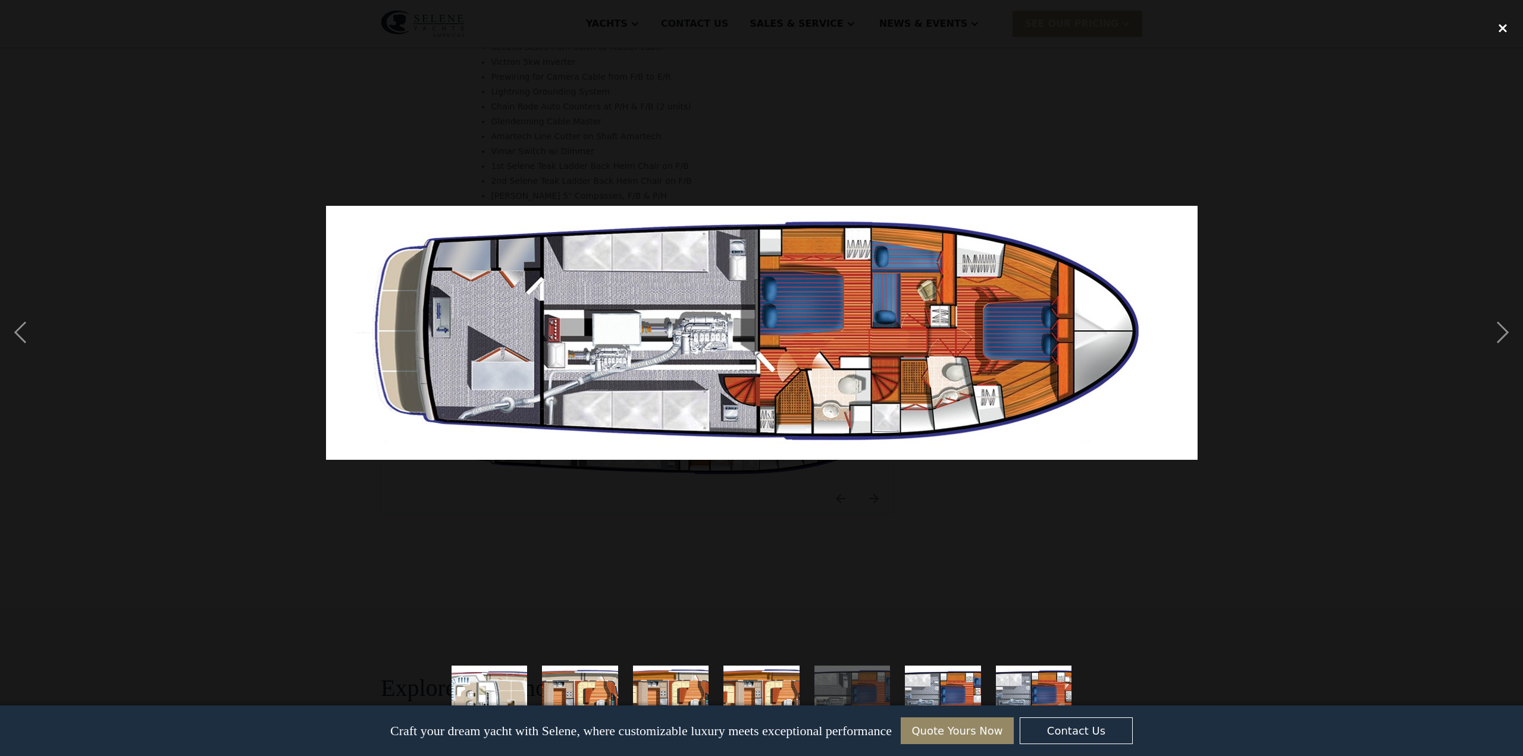
click at [1500, 27] on div "close lightbox" at bounding box center [1502, 28] width 40 height 26
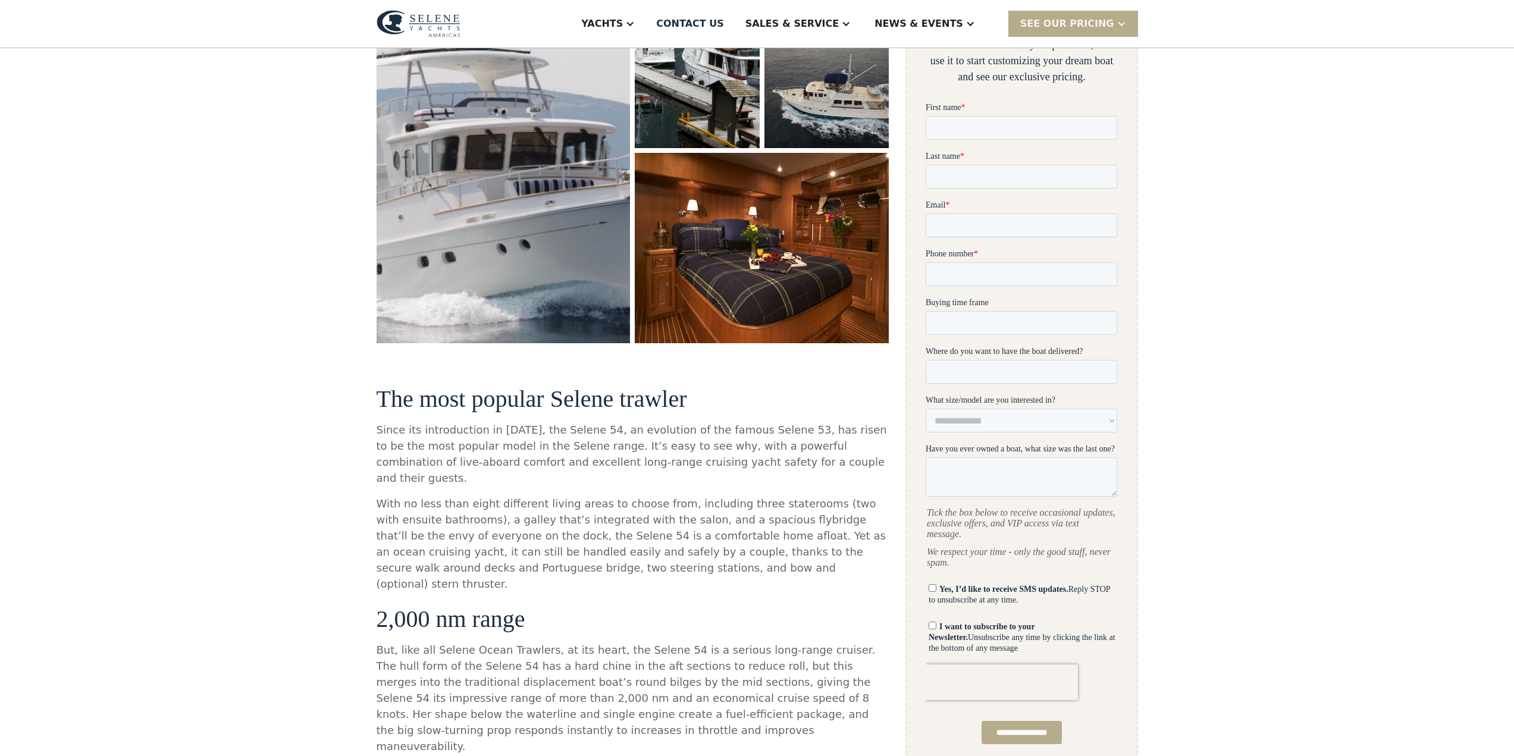
scroll to position [266, 0]
